Goal: Navigation & Orientation: Find specific page/section

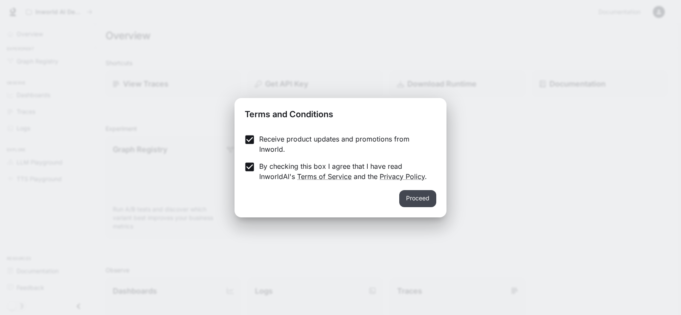
click at [418, 196] on button "Proceed" at bounding box center [417, 198] width 37 height 17
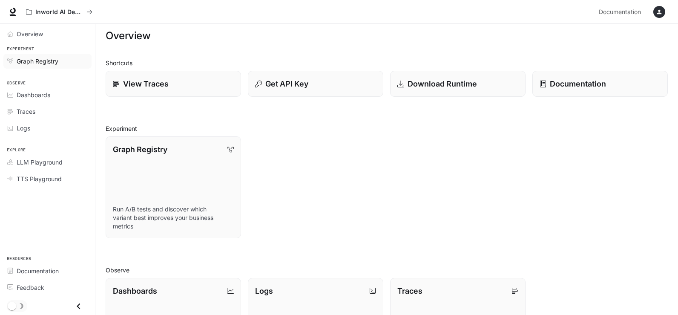
click at [60, 57] on div "Graph Registry" at bounding box center [52, 61] width 71 height 9
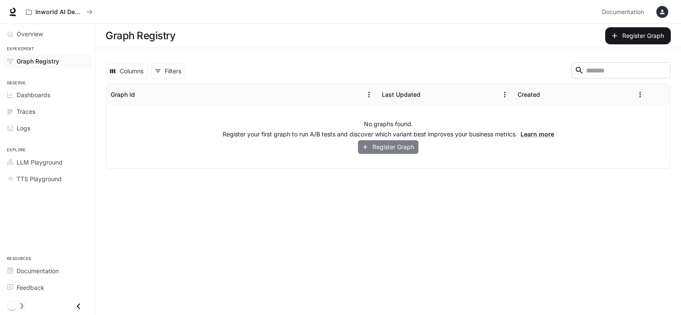
click at [379, 145] on button "Register Graph" at bounding box center [388, 147] width 60 height 14
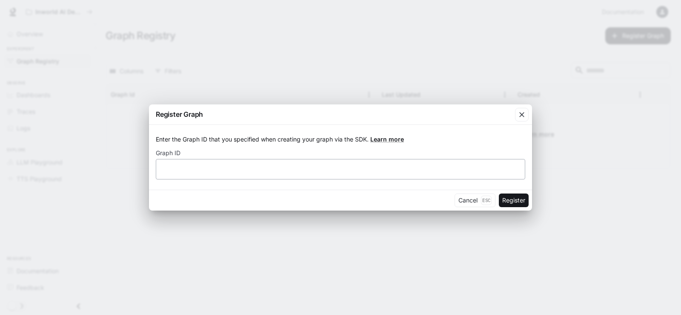
click at [190, 176] on div "​" at bounding box center [340, 169] width 369 height 20
click at [518, 118] on icon "button" at bounding box center [522, 114] width 9 height 9
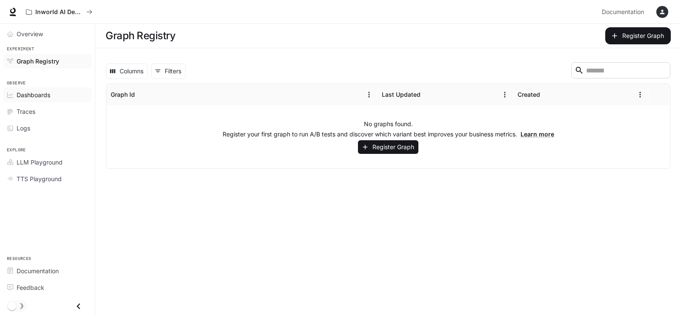
click at [28, 97] on span "Dashboards" at bounding box center [34, 94] width 34 height 9
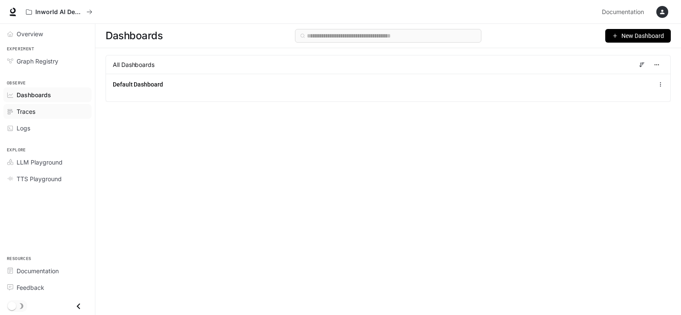
click at [33, 114] on span "Traces" at bounding box center [26, 111] width 19 height 9
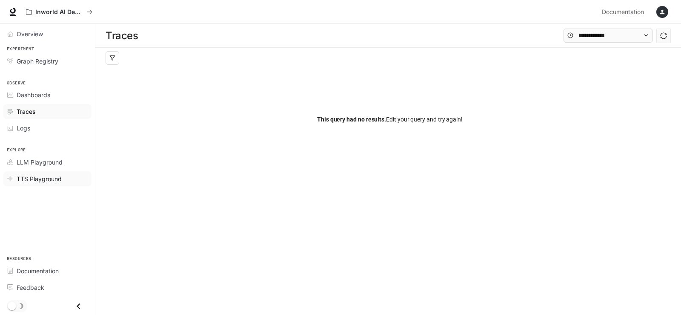
click at [47, 171] on link "TTS Playground" at bounding box center [47, 178] width 88 height 15
